Goal: Information Seeking & Learning: Learn about a topic

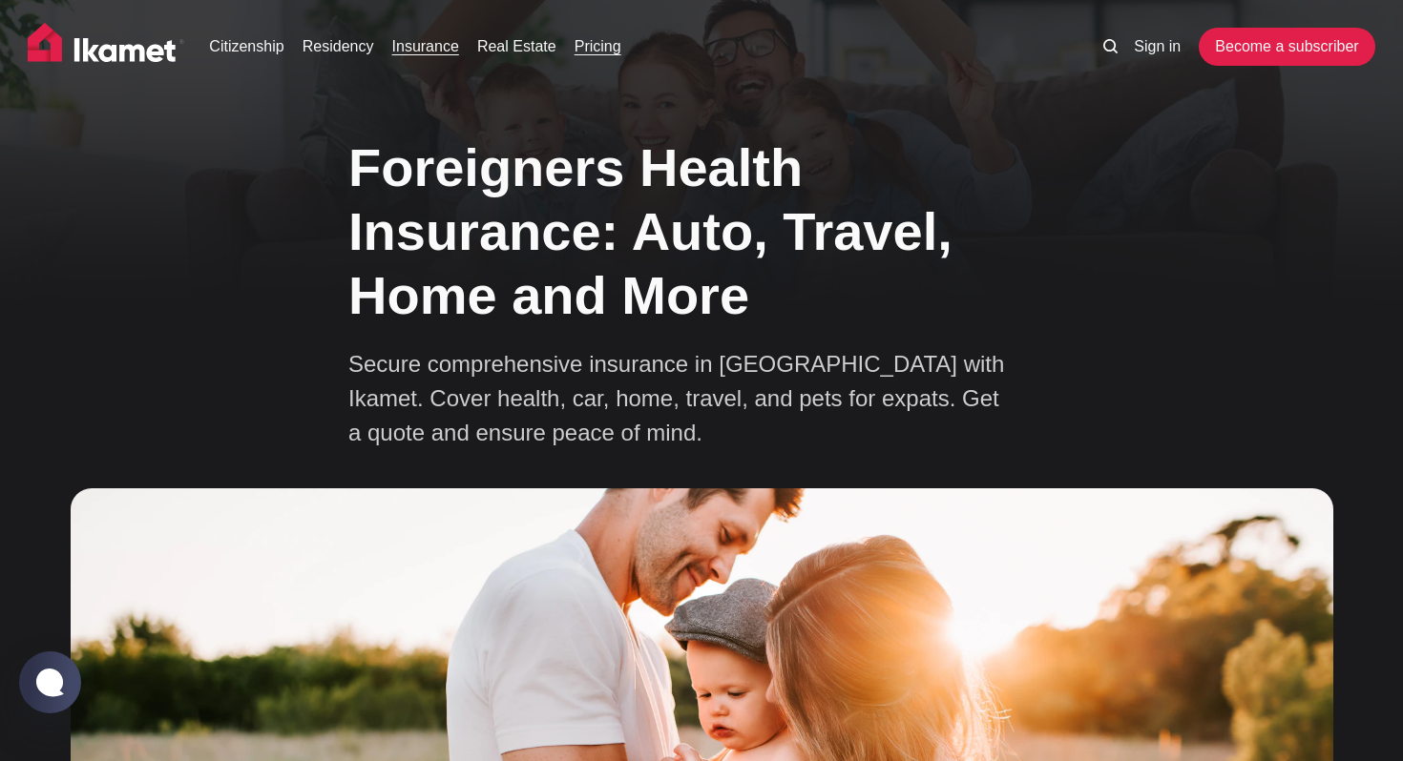
click at [621, 38] on link "Pricing" at bounding box center [597, 46] width 47 height 23
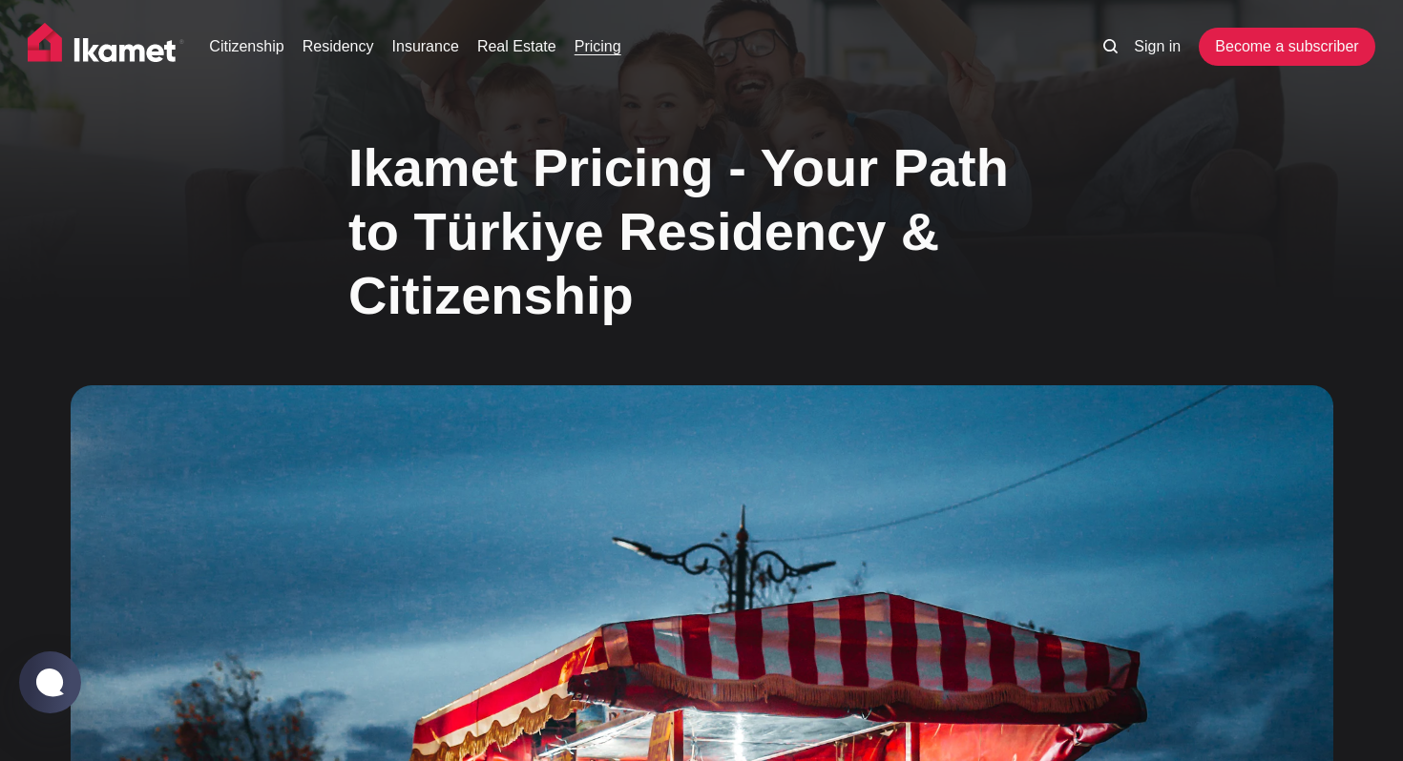
click at [91, 56] on img at bounding box center [106, 47] width 156 height 48
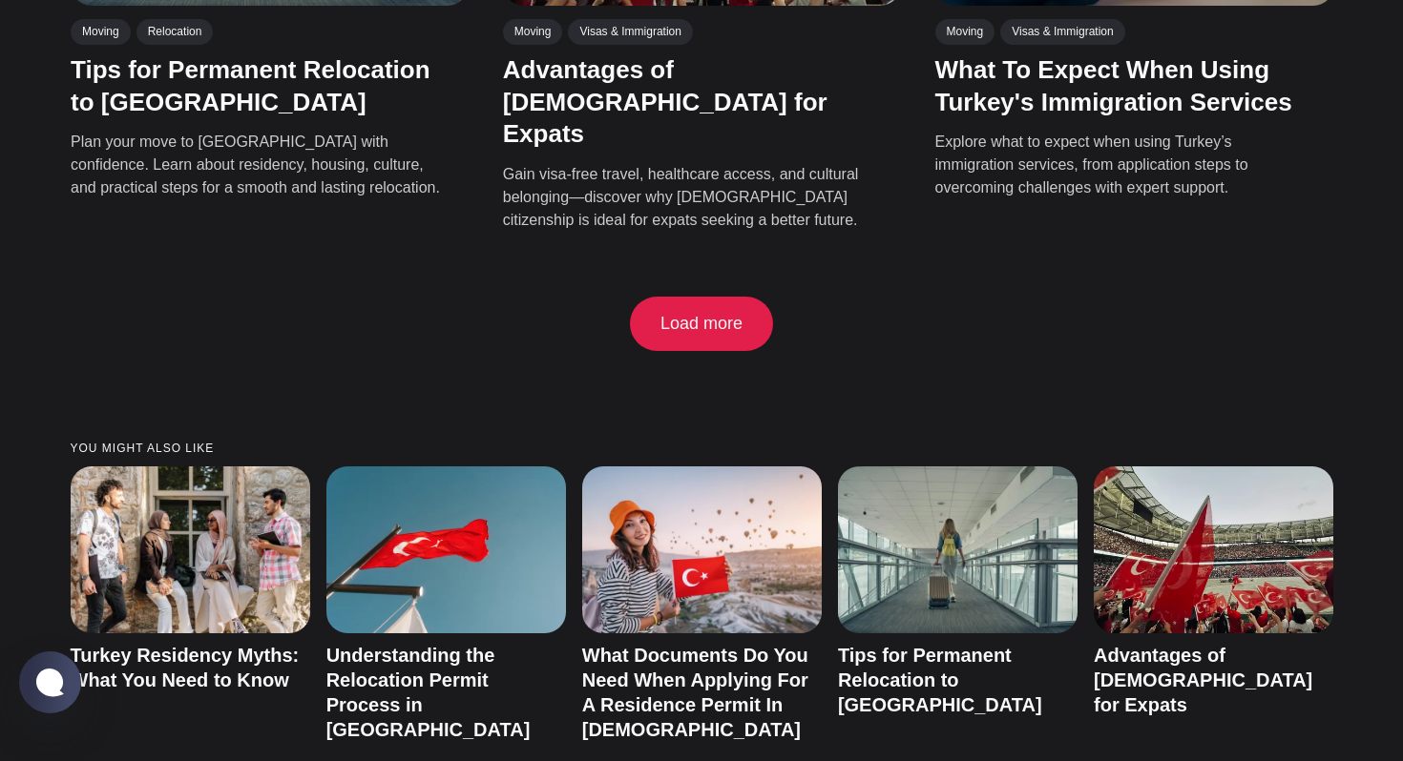
scroll to position [3588, 0]
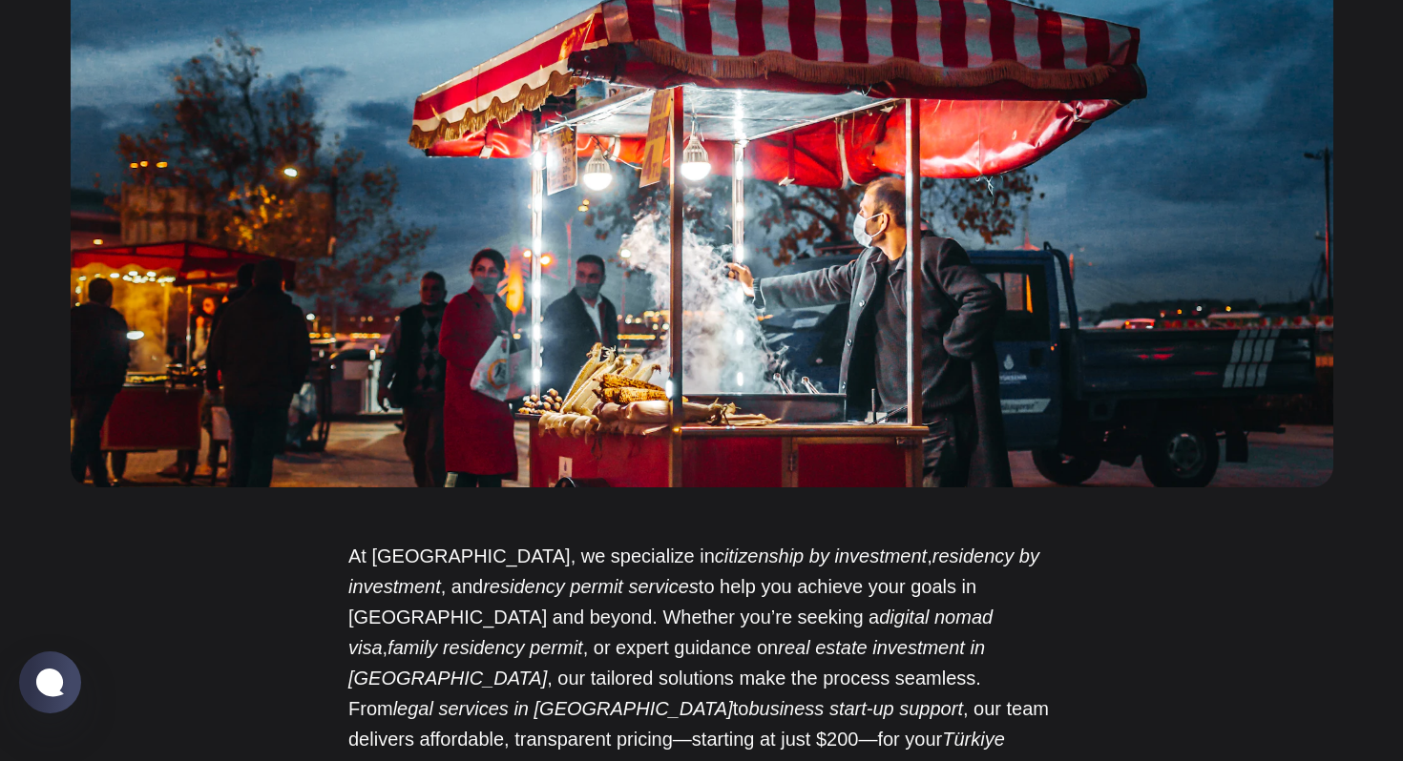
scroll to position [754, 0]
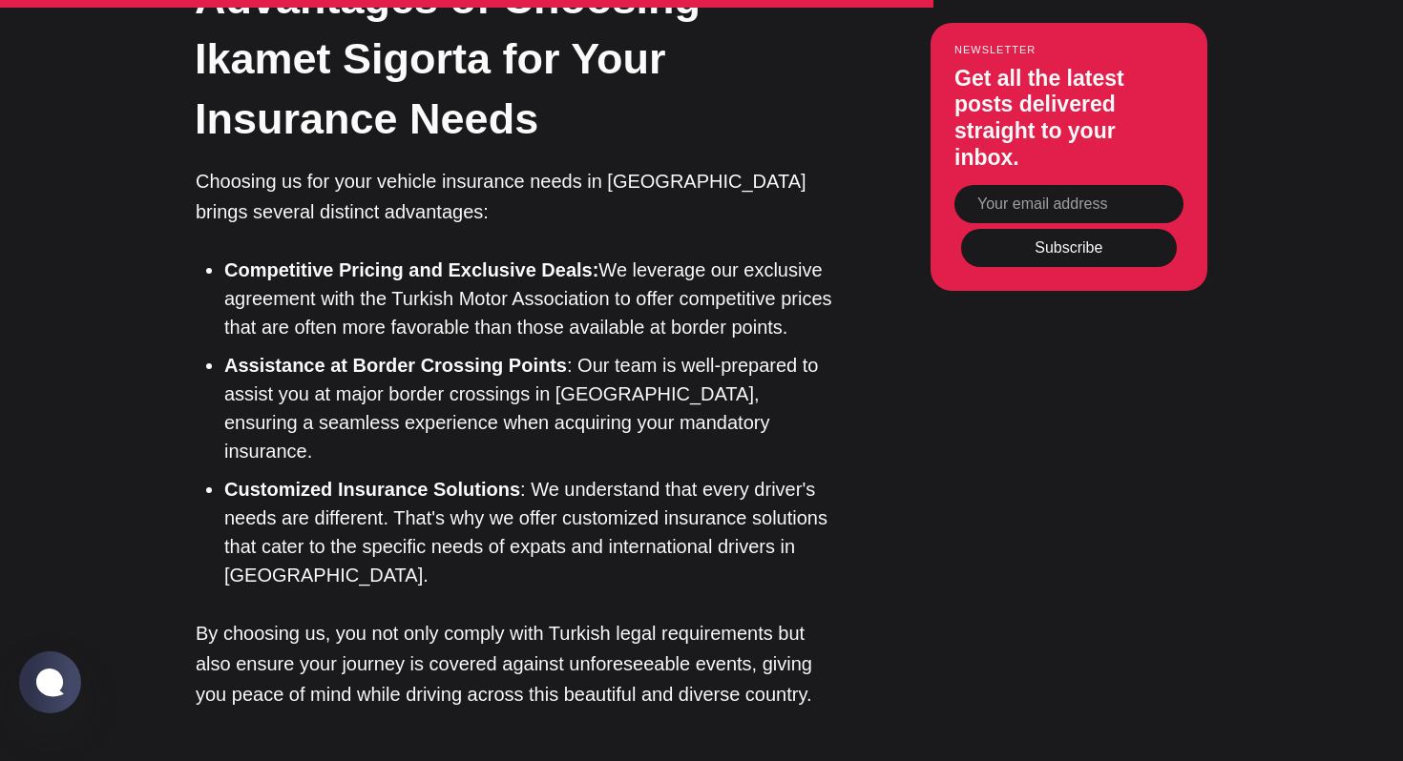
scroll to position [5784, 0]
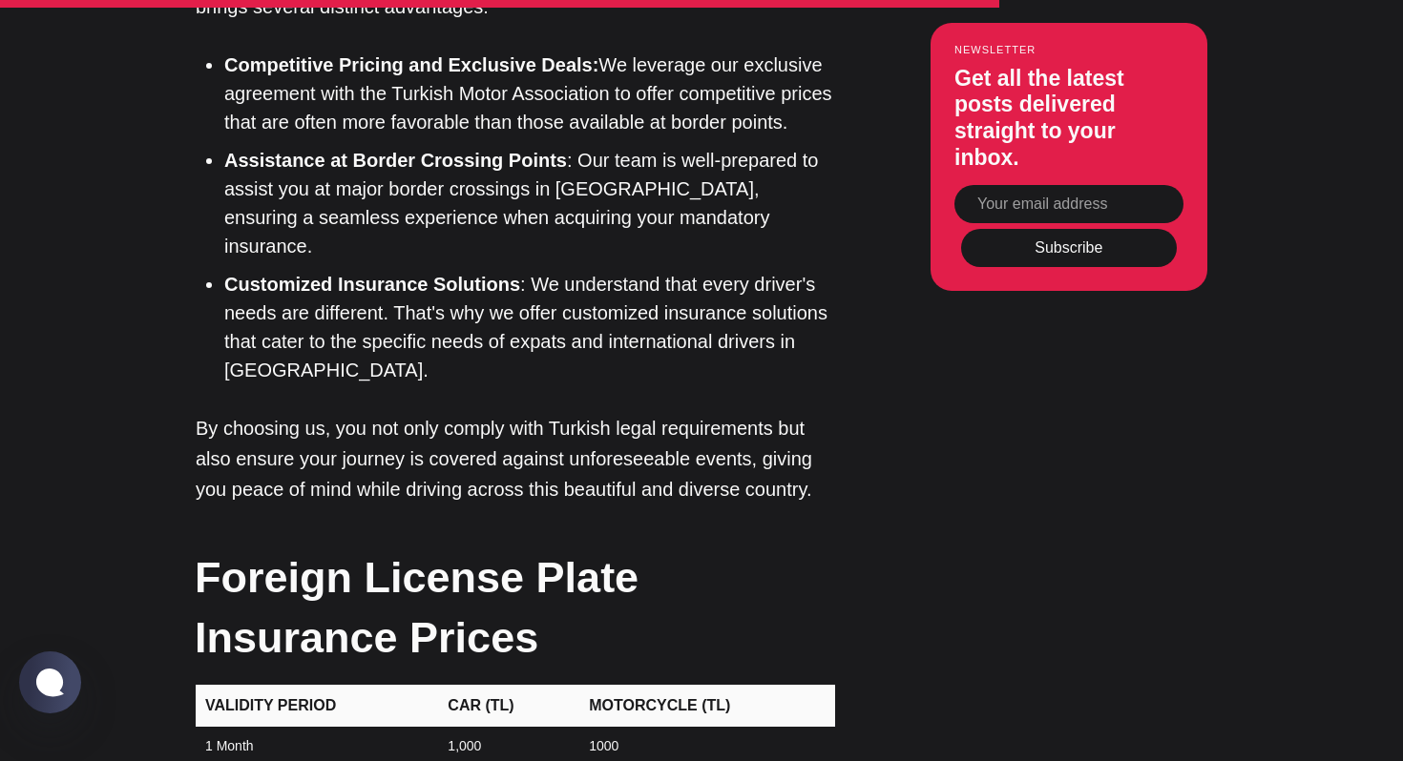
click at [598, 727] on td "1000" at bounding box center [706, 747] width 258 height 40
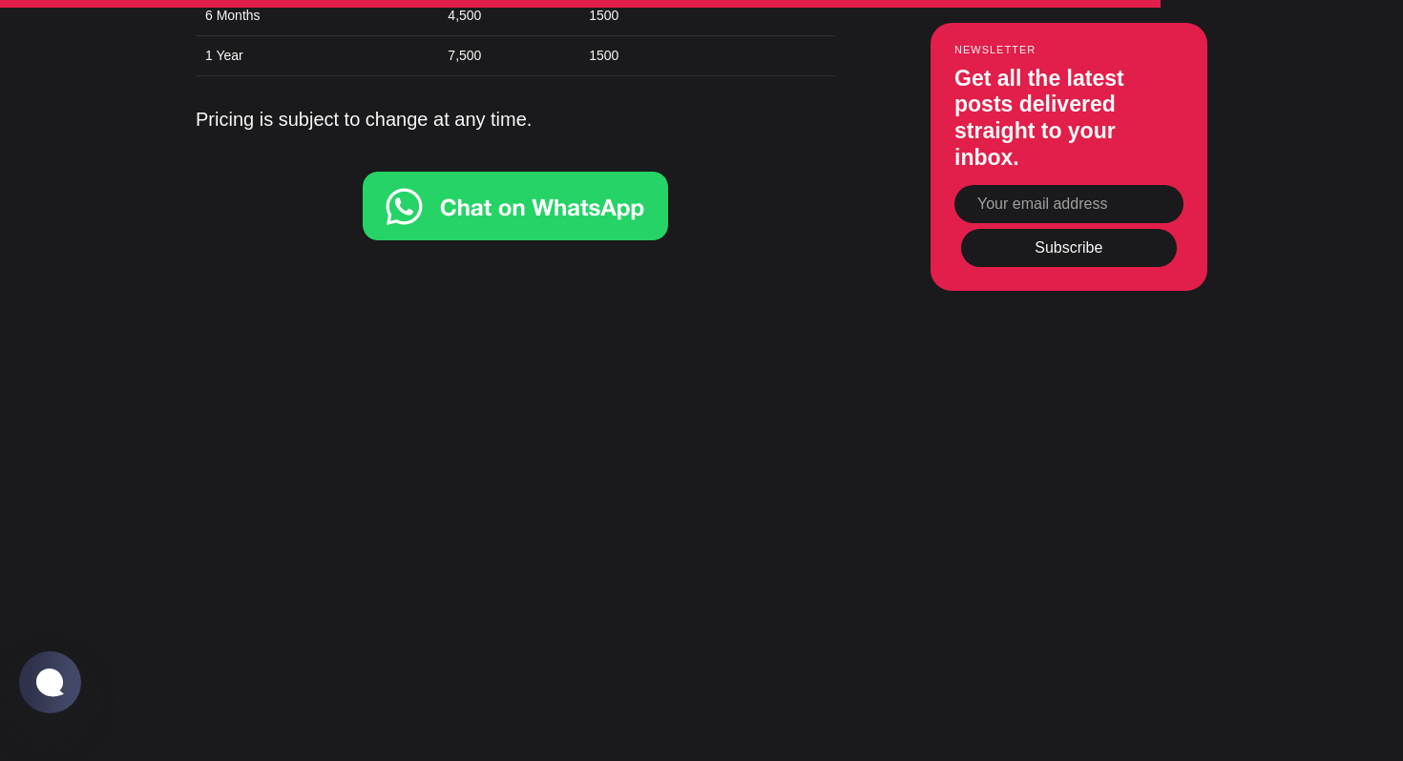
scroll to position [6519, 0]
